Goal: Task Accomplishment & Management: Complete application form

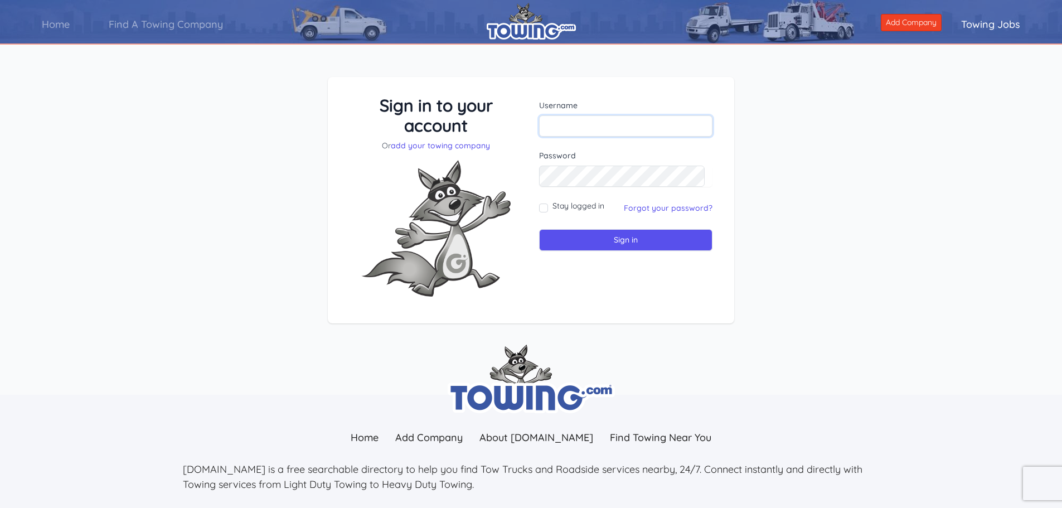
click at [623, 124] on input "text" at bounding box center [625, 125] width 173 height 21
type input "[EMAIL_ADDRESS][DOMAIN_NAME]"
click at [544, 209] on input "Stay logged in" at bounding box center [543, 207] width 9 height 9
checkbox input "true"
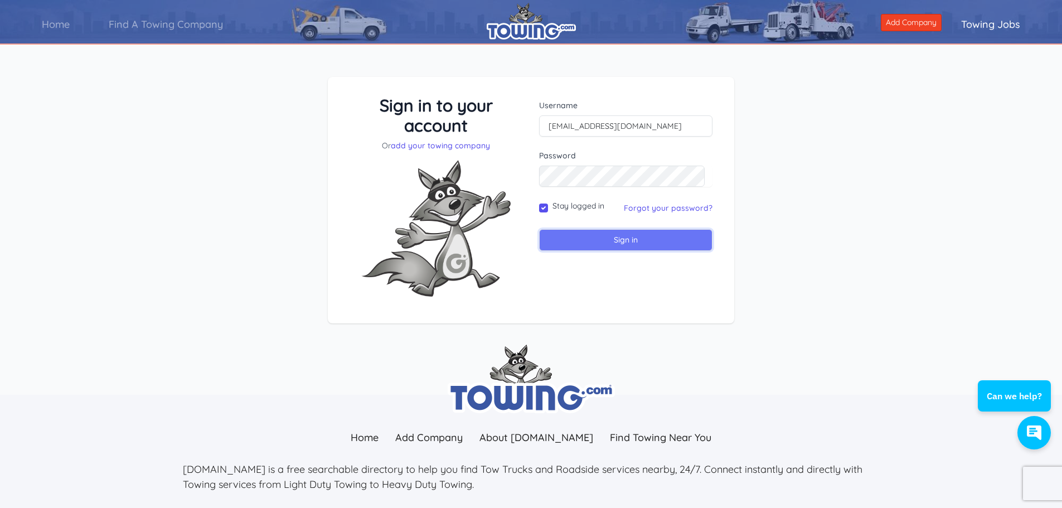
click at [581, 239] on input "Sign in" at bounding box center [625, 240] width 173 height 22
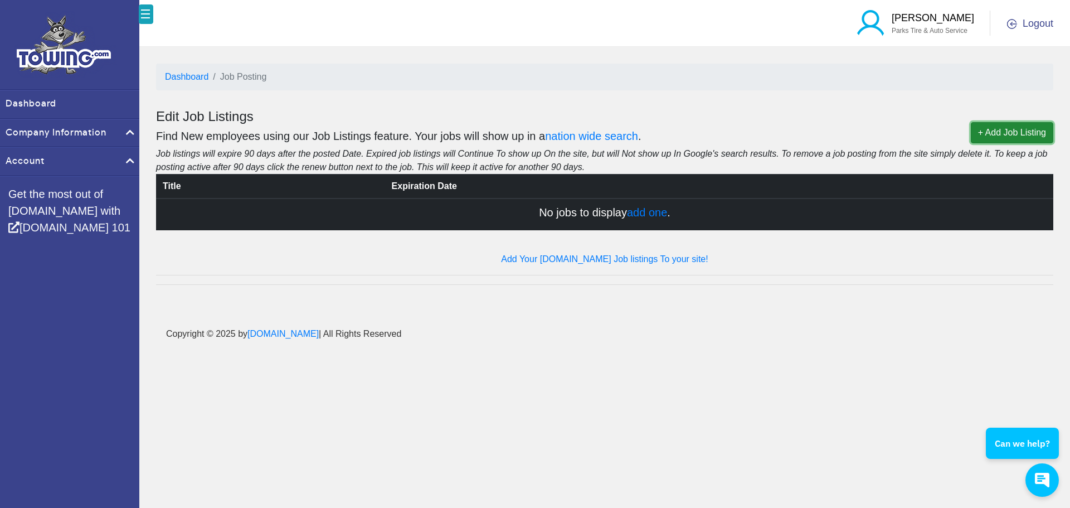
click at [1020, 132] on link "+ Add Job Listing" at bounding box center [1012, 132] width 82 height 21
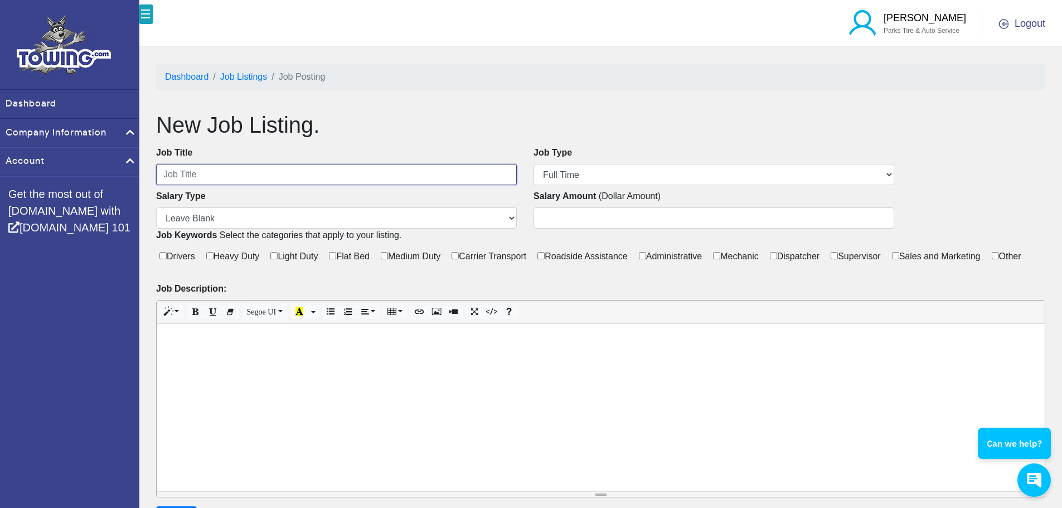
click at [348, 169] on input "text" at bounding box center [336, 174] width 361 height 21
type input "Tow Truck Operator"
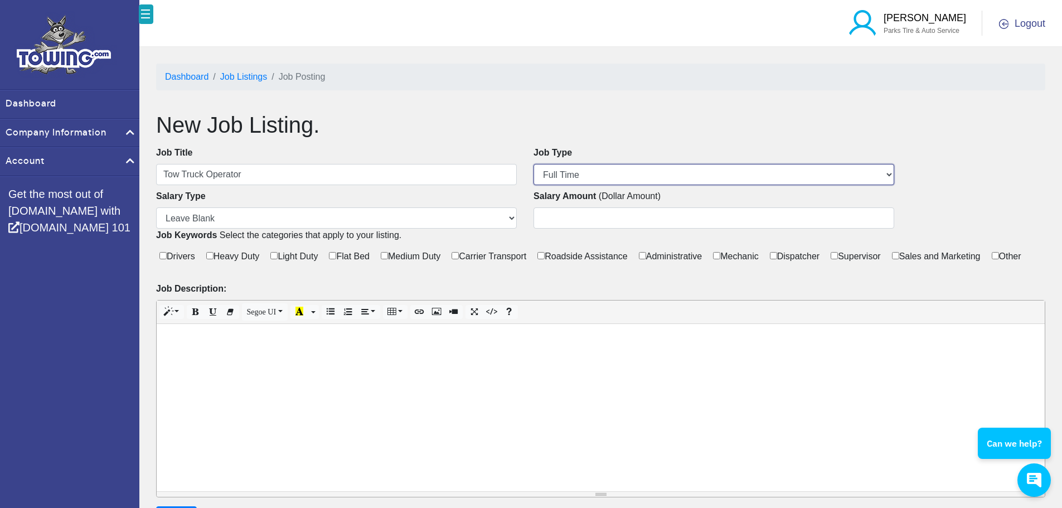
click at [673, 173] on select "Full Time Part Time Contractor Temporary Internship Volunteer Work Per Diem" at bounding box center [713, 174] width 361 height 21
select select "CONTRACTOR"
click at [533, 164] on select "Full Time Part Time Contractor Temporary Internship Volunteer Work Per Diem" at bounding box center [713, 174] width 361 height 21
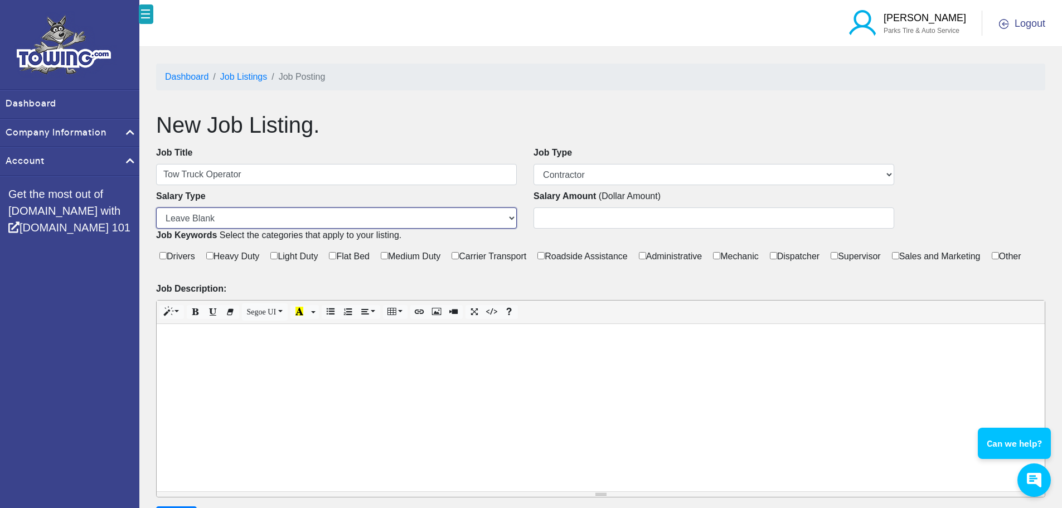
click at [292, 221] on select "Leave Blank Per Hour Daily Weekly Monthly" at bounding box center [336, 217] width 361 height 21
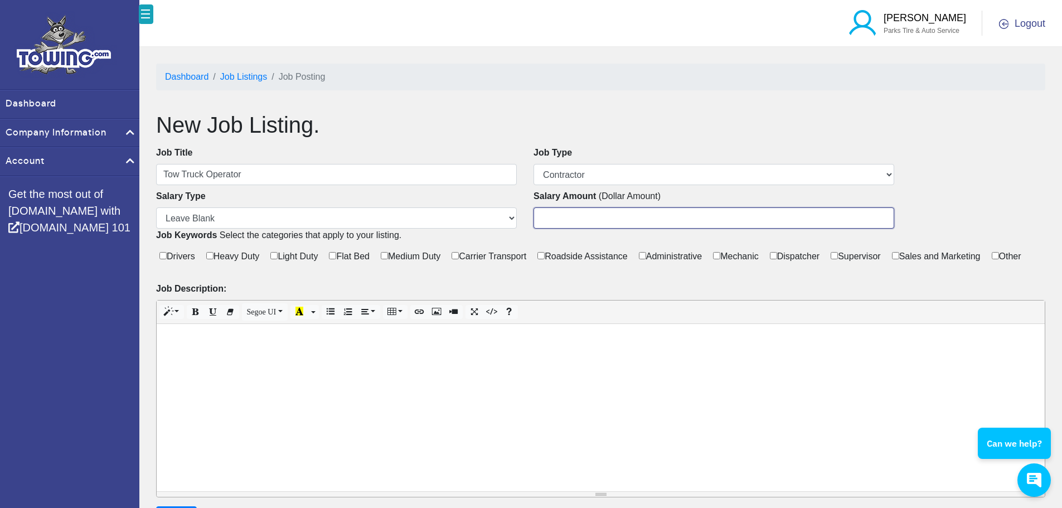
click at [570, 216] on input "number" at bounding box center [713, 217] width 361 height 21
click at [163, 257] on input "Drivers" at bounding box center [162, 255] width 7 height 7
checkbox input "true"
click at [276, 257] on input "Light Duty" at bounding box center [273, 255] width 7 height 7
checkbox input "true"
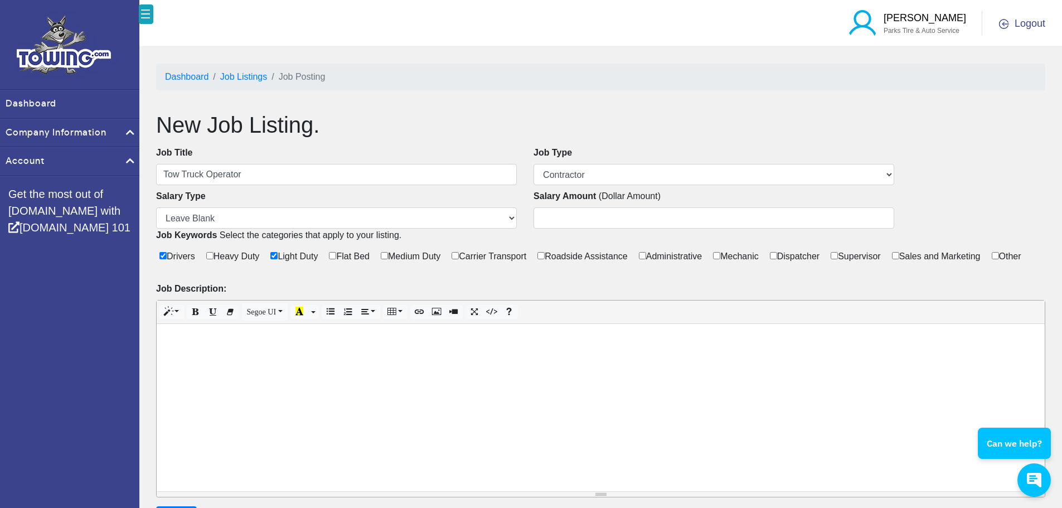
click at [336, 257] on input "Flat Bed" at bounding box center [332, 255] width 7 height 7
checkbox input "true"
click at [465, 252] on label "Carrier Transport" at bounding box center [489, 256] width 81 height 18
click at [459, 252] on input "Carrier Transport" at bounding box center [454, 255] width 7 height 7
checkbox input "true"
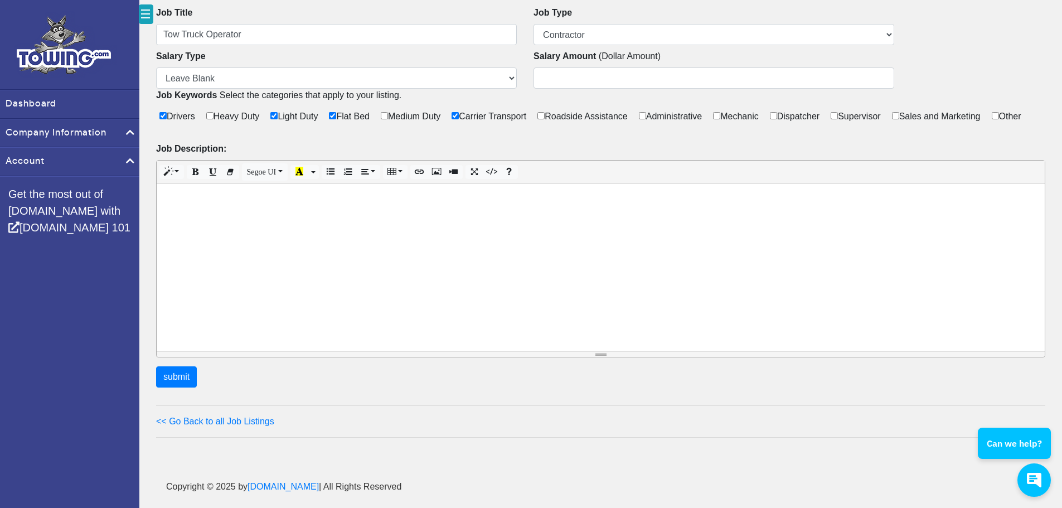
scroll to position [160, 0]
click at [322, 213] on div at bounding box center [601, 267] width 888 height 167
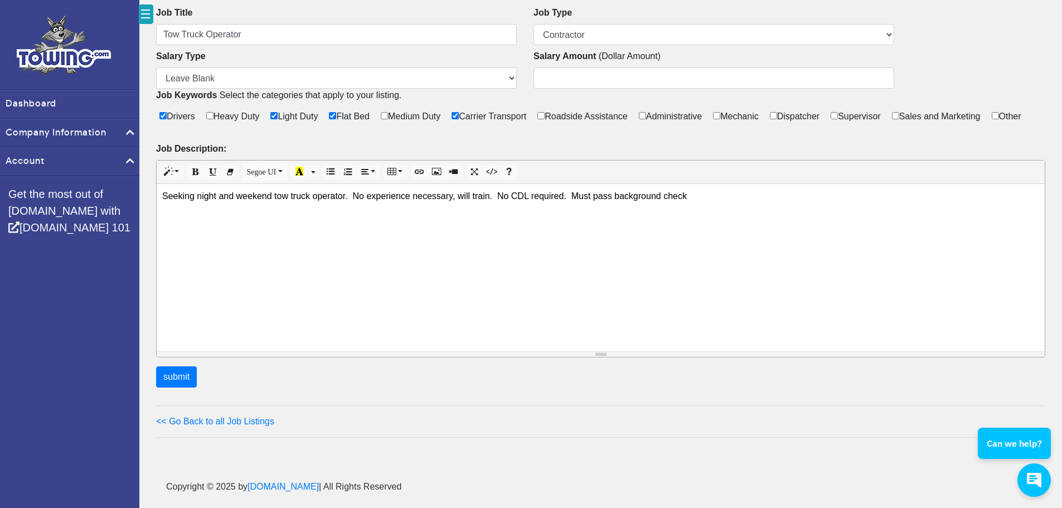
click at [497, 198] on div "Seeking night and weekend tow truck operator. No experience necessary, will tra…" at bounding box center [601, 267] width 888 height 167
click at [704, 200] on div "Seeking night and weekend tow truck operator. No experience necessary, will tra…" at bounding box center [601, 267] width 888 height 167
click at [693, 200] on div "Seeking night and weekend tow truck operator. No experience necessary, will tra…" at bounding box center [601, 267] width 888 height 167
click at [173, 377] on input "submit" at bounding box center [176, 376] width 41 height 21
